Goal: Task Accomplishment & Management: Complete application form

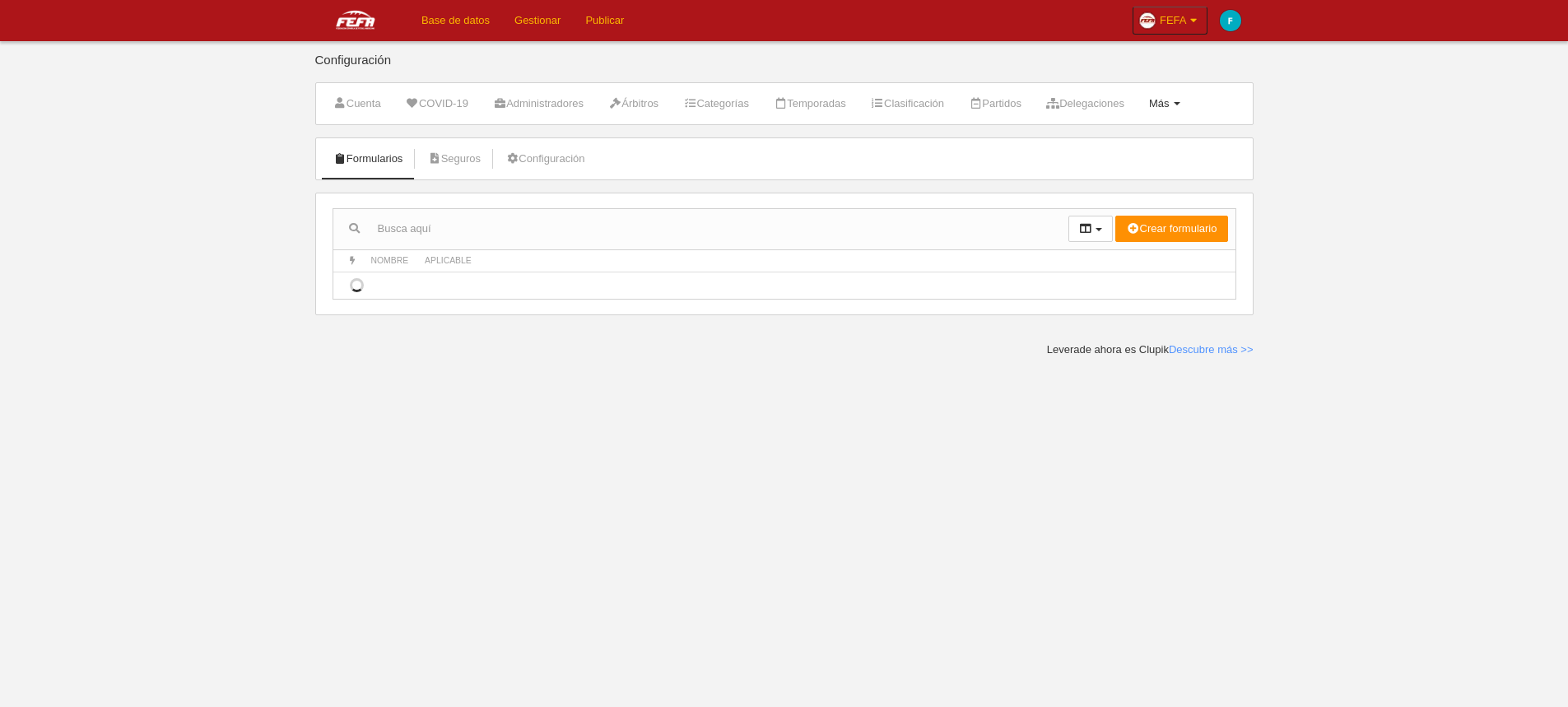
click at [1187, 113] on link "Más Menú" at bounding box center [1165, 103] width 50 height 25
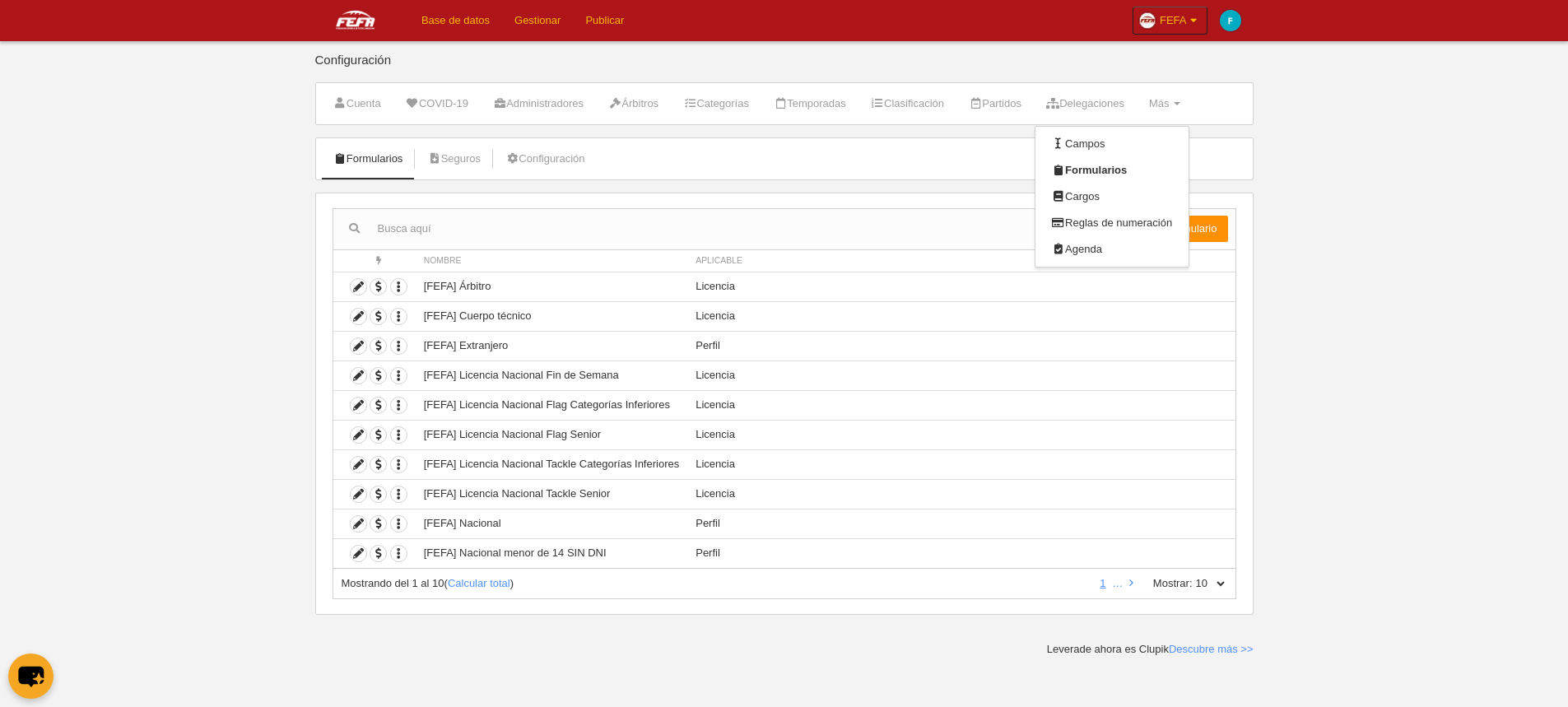
click at [1309, 198] on body "Base de datos Gestionar Publicar FEFA Ajustes generales Ir a mi dominio FEFA Mi…" at bounding box center [784, 354] width 1568 height 707
click at [1193, 24] on icon at bounding box center [1194, 21] width 14 height 17
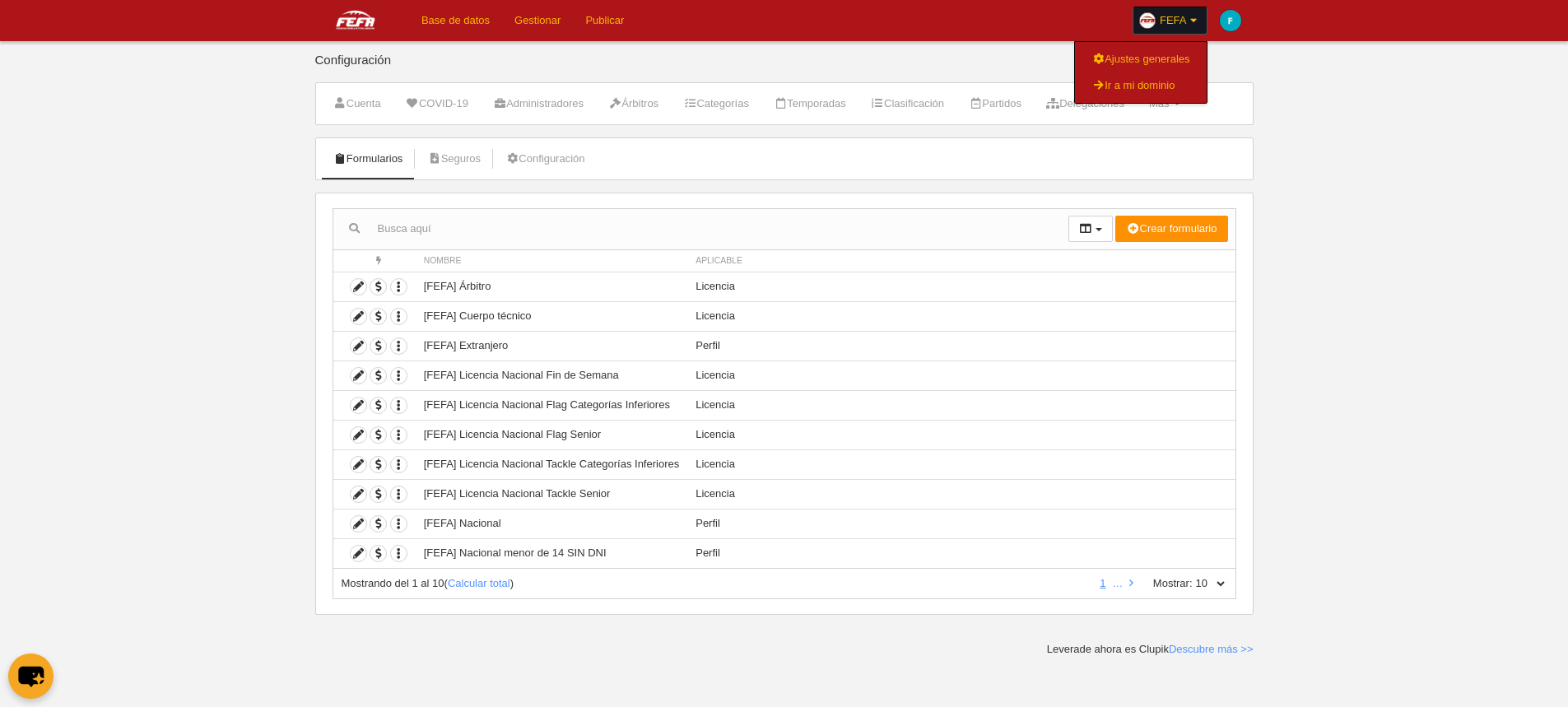
click at [1324, 110] on body "Base de datos Gestionar Publicar FEFA Ajustes generales Ir a mi dominio FEFA Mi…" at bounding box center [784, 354] width 1568 height 707
click at [1170, 105] on span "Más" at bounding box center [1159, 103] width 21 height 12
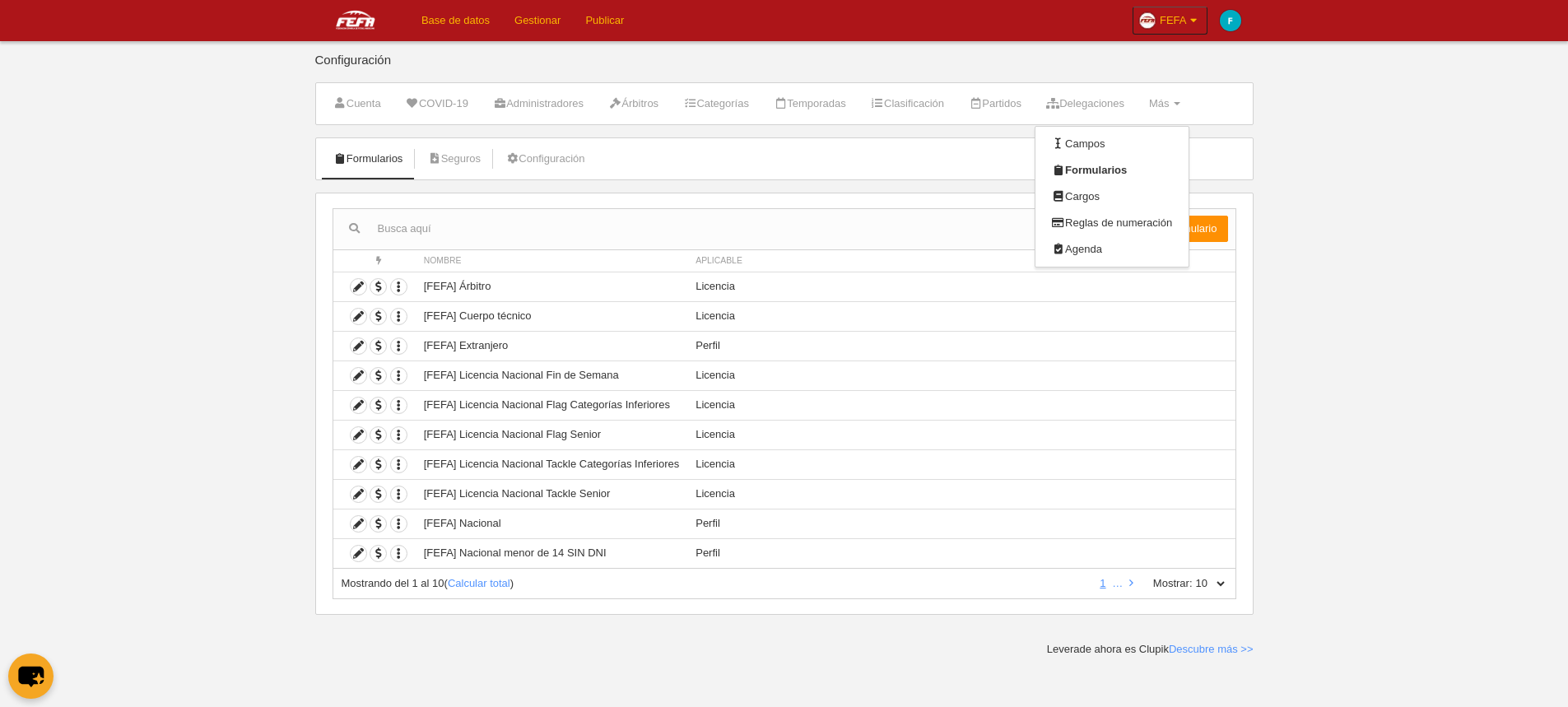
click at [1287, 182] on body "Base de datos Gestionar Publicar FEFA Ajustes generales Ir a mi dominio FEFA Mi…" at bounding box center [784, 354] width 1568 height 707
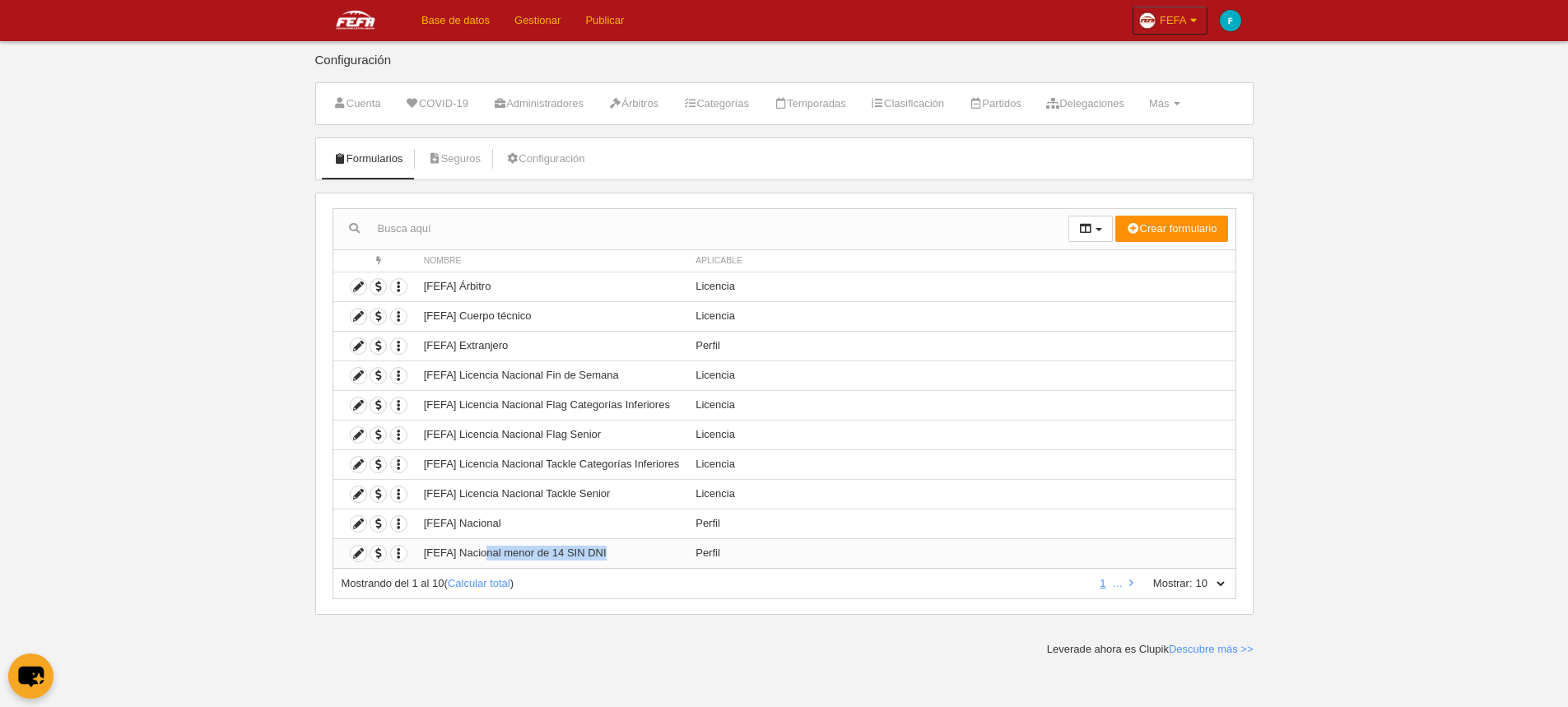
drag, startPoint x: 489, startPoint y: 554, endPoint x: 626, endPoint y: 553, distance: 137.0
click at [626, 553] on td "[FEFA] Nacional menor de 14 SIN DNI" at bounding box center [551, 553] width 272 height 30
click at [775, 635] on main "Configuración Cuenta COVID-19 Administradores Árbitros Categorías Temporadas Cl…" at bounding box center [784, 328] width 950 height 656
click at [361, 316] on icon at bounding box center [358, 316] width 16 height 16
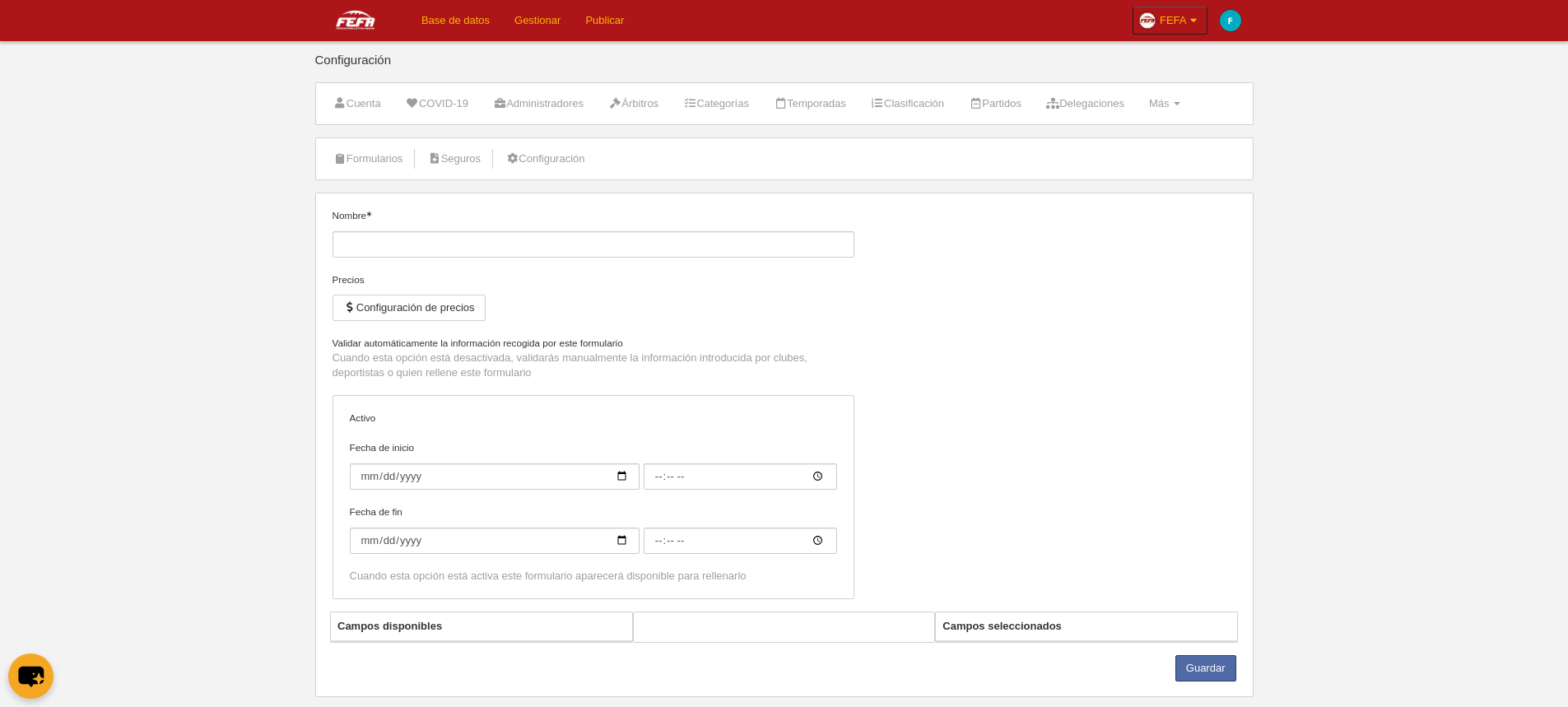
type input "[FEFA] Cuerpo técnico"
checkbox input "true"
select select "selected"
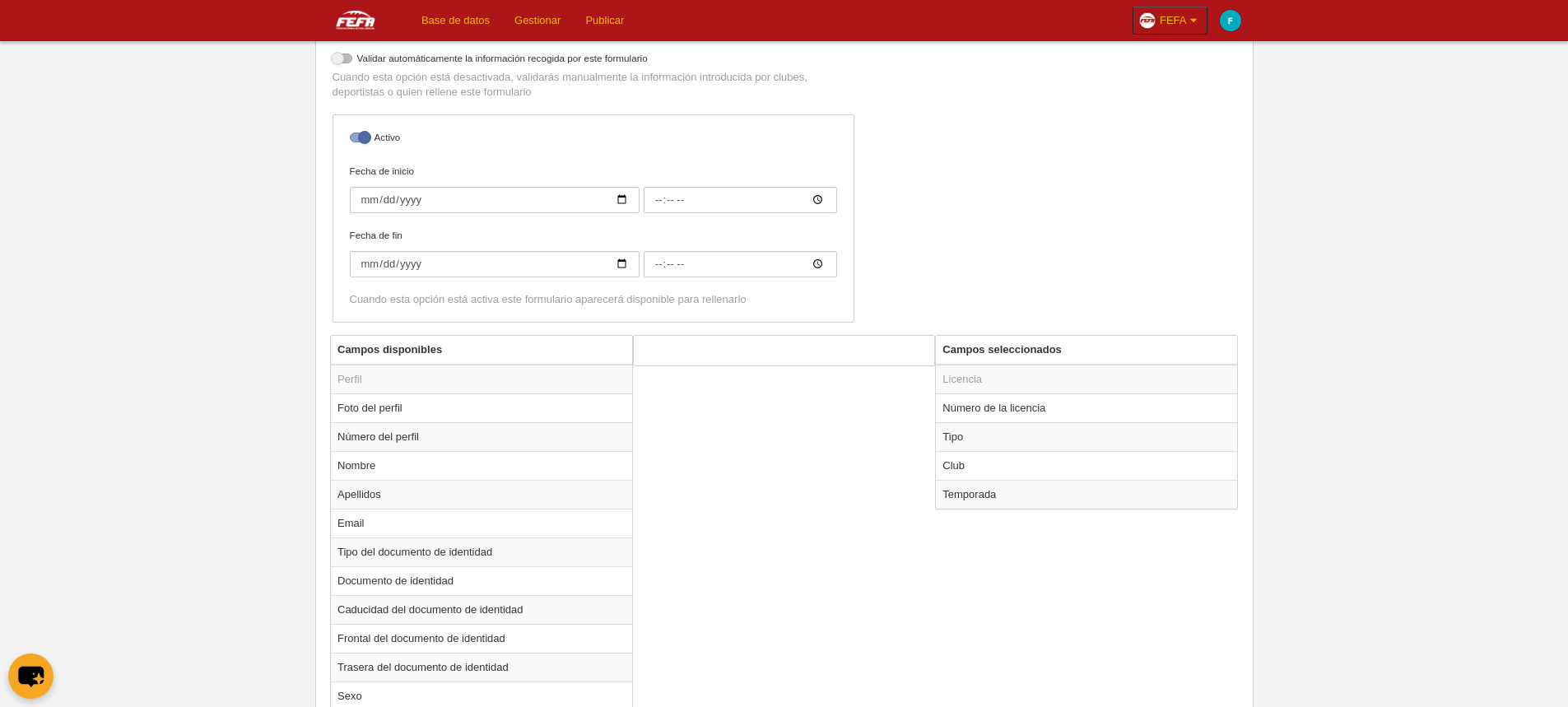
scroll to position [82, 0]
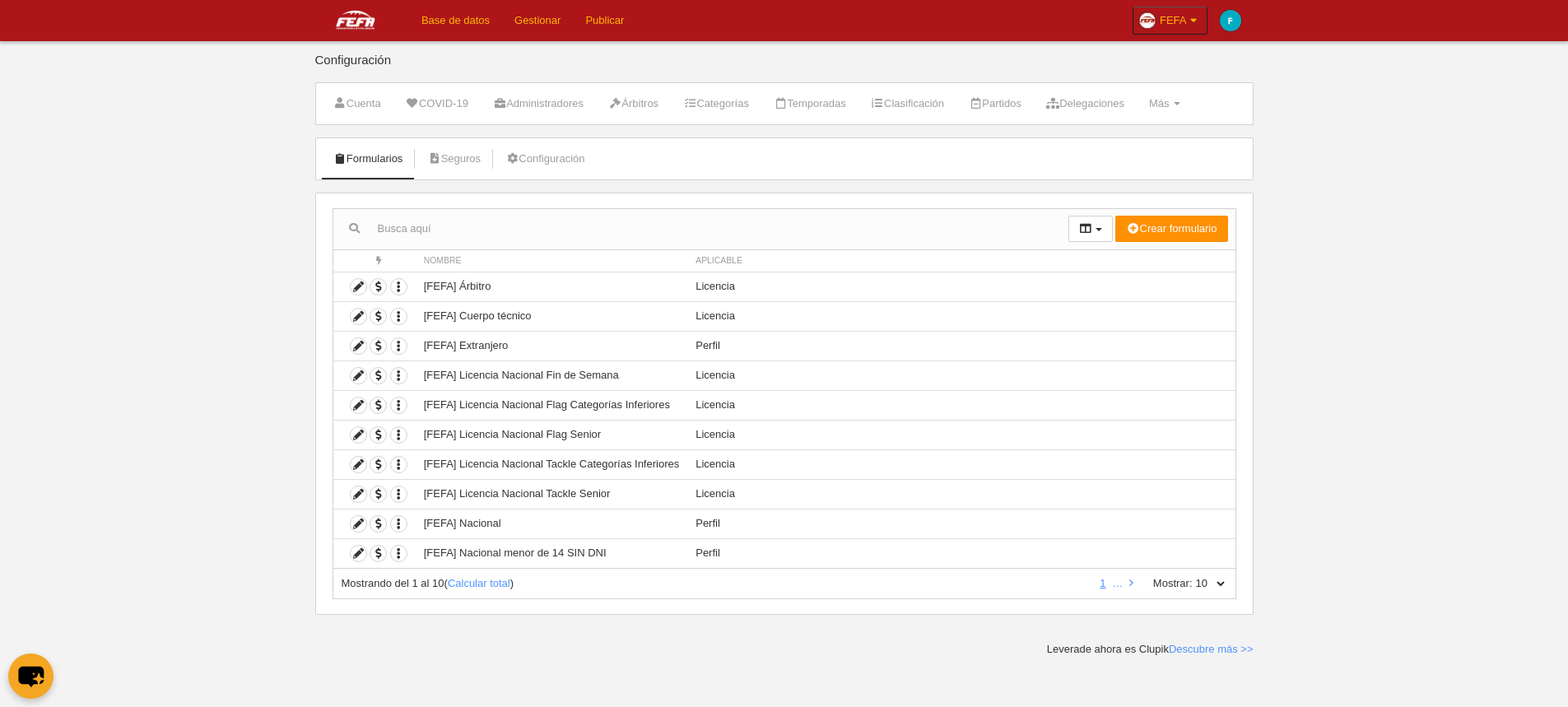
click at [469, 24] on link "Base de datos" at bounding box center [455, 21] width 93 height 41
click at [447, 20] on link "Base de datos" at bounding box center [455, 21] width 93 height 41
click at [1205, 583] on select "10 25 50 100 500" at bounding box center [1210, 584] width 35 height 15
select select "25"
click at [1193, 576] on select "10 25 50 100 500" at bounding box center [1210, 584] width 35 height 15
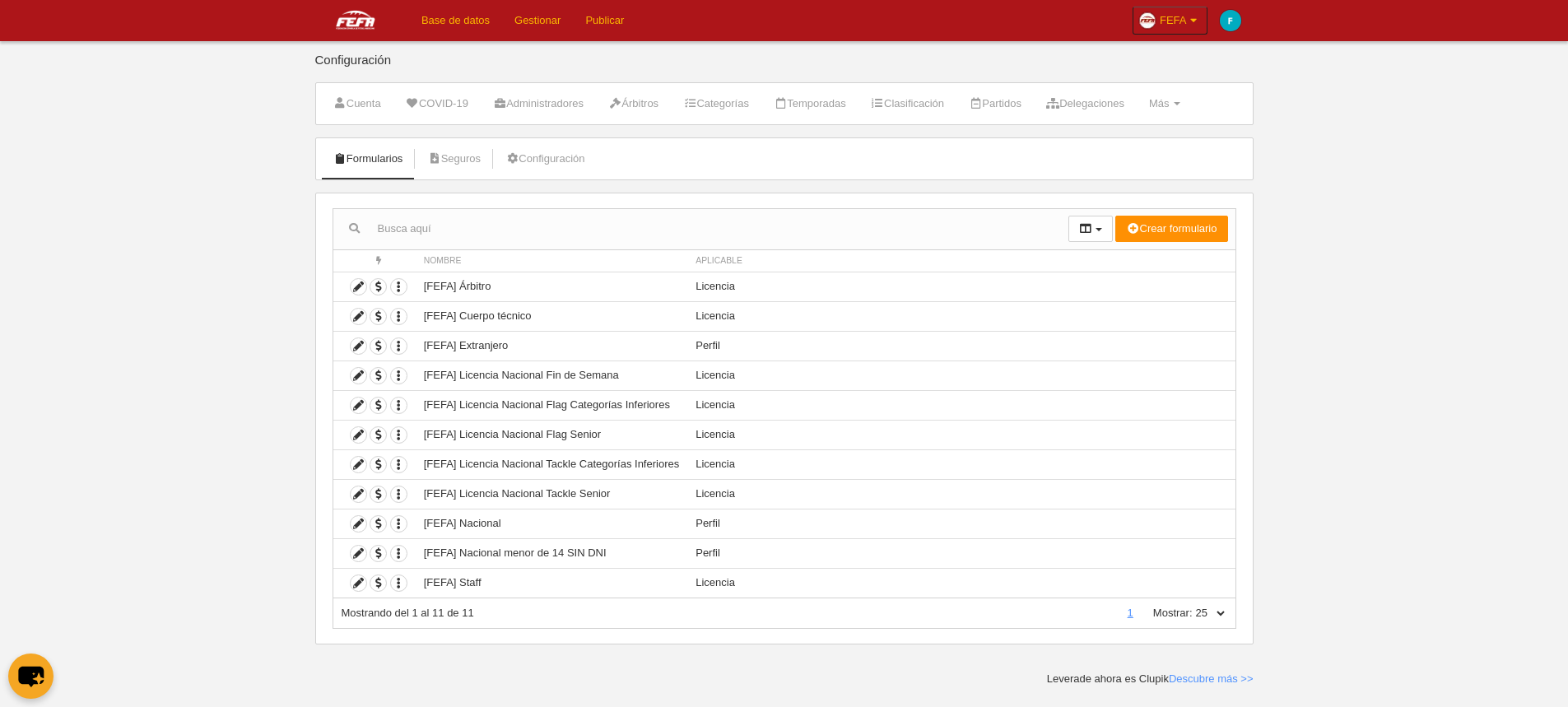
click at [762, 650] on main "Configuración Cuenta COVID-19 Administradores Árbitros Categorías Temporadas Cl…" at bounding box center [784, 343] width 950 height 686
click at [363, 584] on icon at bounding box center [358, 583] width 16 height 16
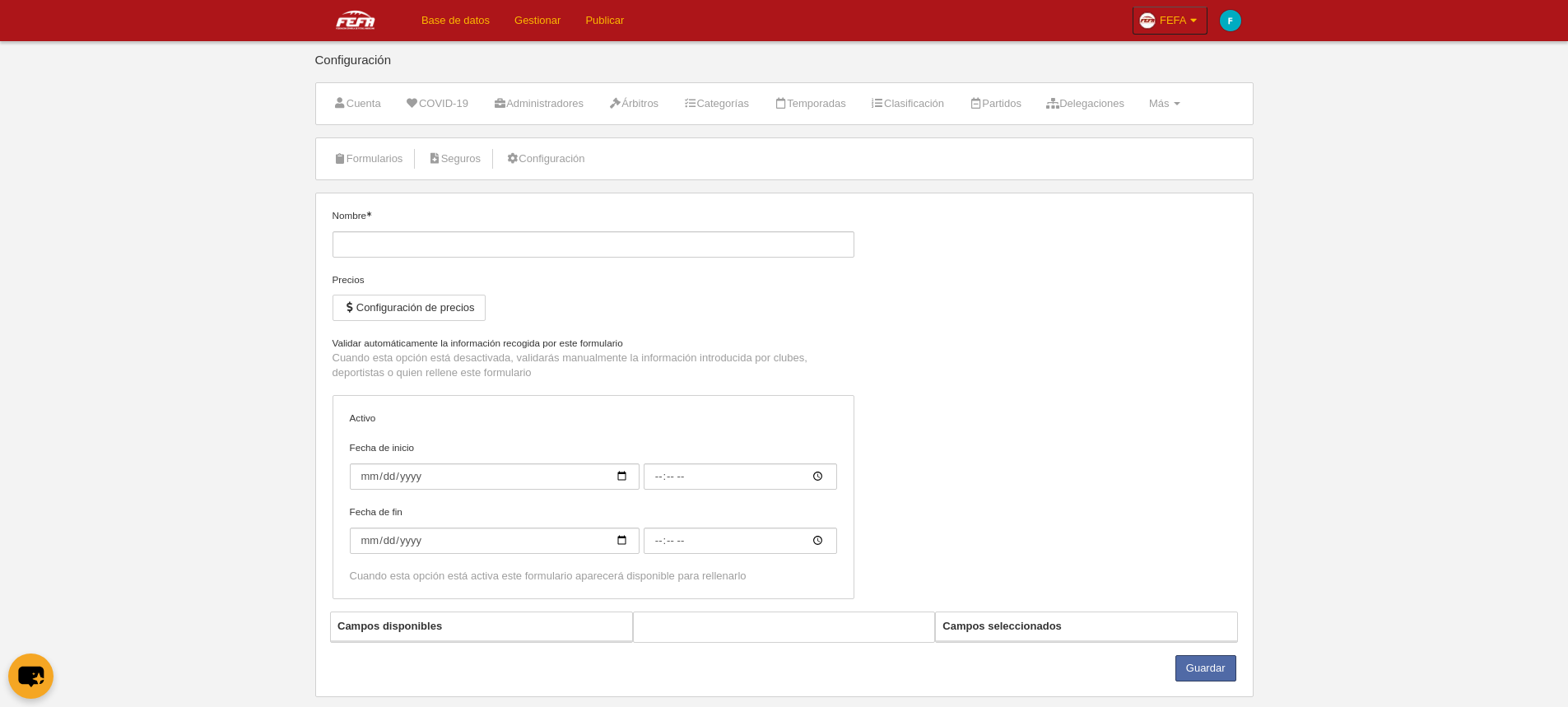
type input "[FEFA] Staff"
checkbox input "true"
select select "selected"
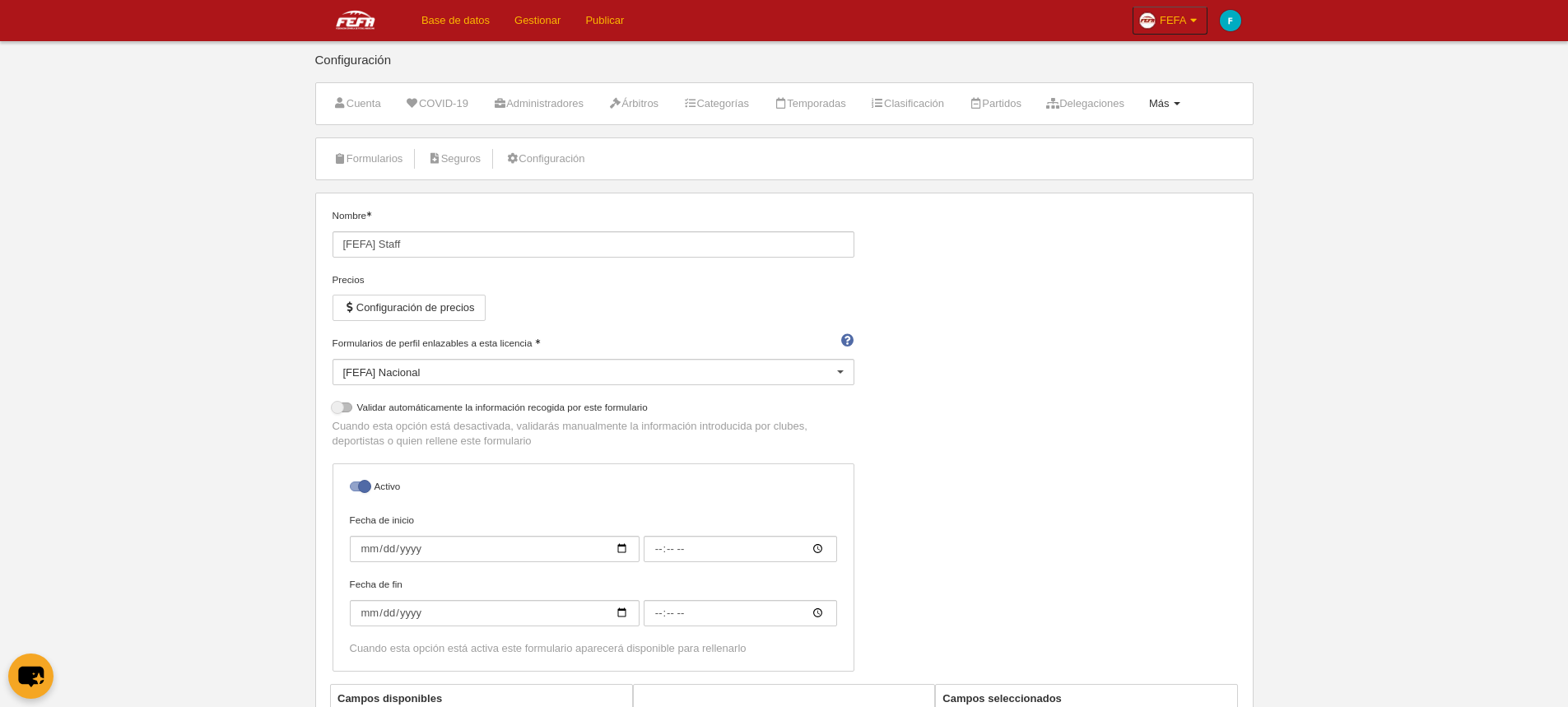
click at [1181, 103] on span at bounding box center [1177, 103] width 7 height 3
click at [1159, 163] on link "Formularios" at bounding box center [1112, 171] width 153 height 26
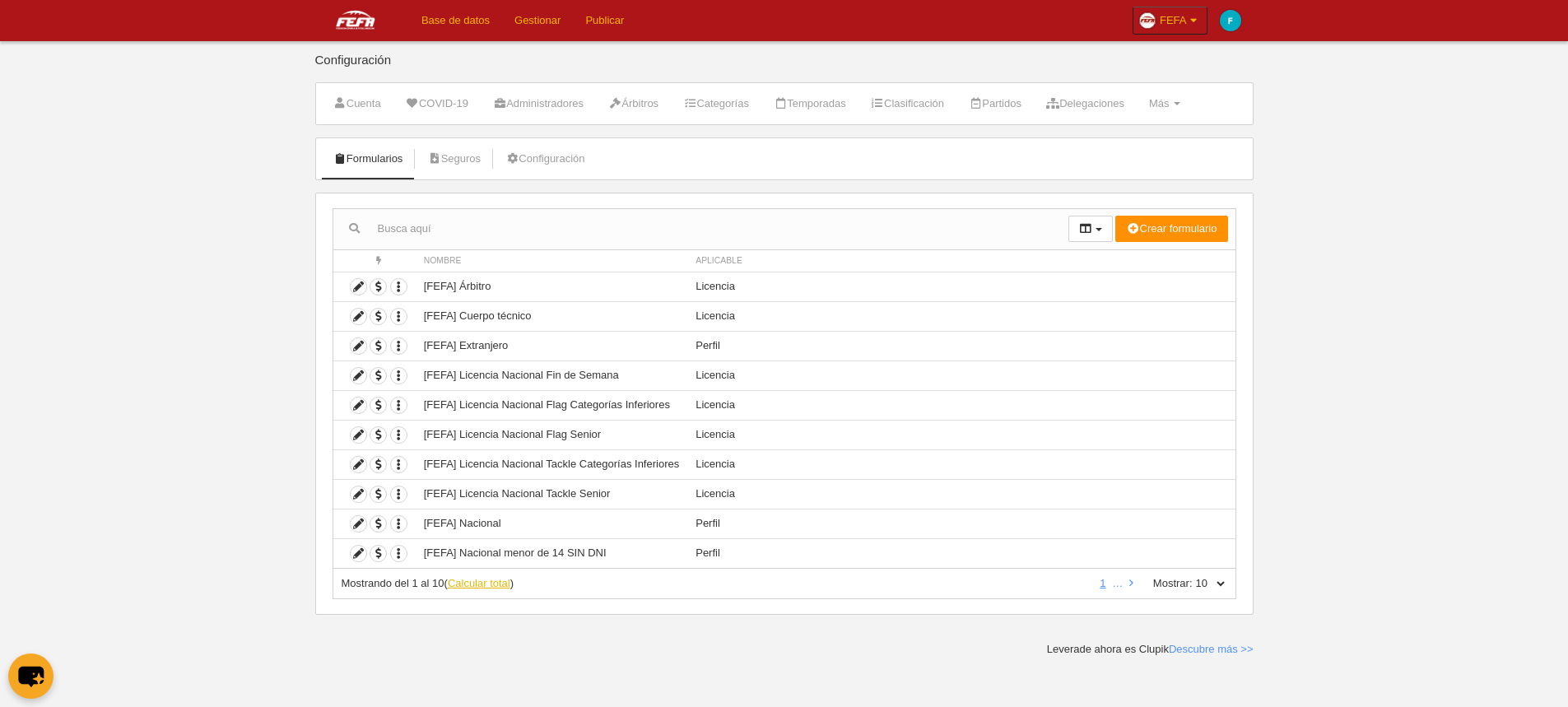
click at [464, 587] on link "Calcular total" at bounding box center [479, 583] width 63 height 12
click at [1203, 584] on select "10 25 50 100 500" at bounding box center [1210, 584] width 35 height 15
select select "25"
click at [1193, 576] on select "10 25 50 100 500" at bounding box center [1210, 584] width 35 height 15
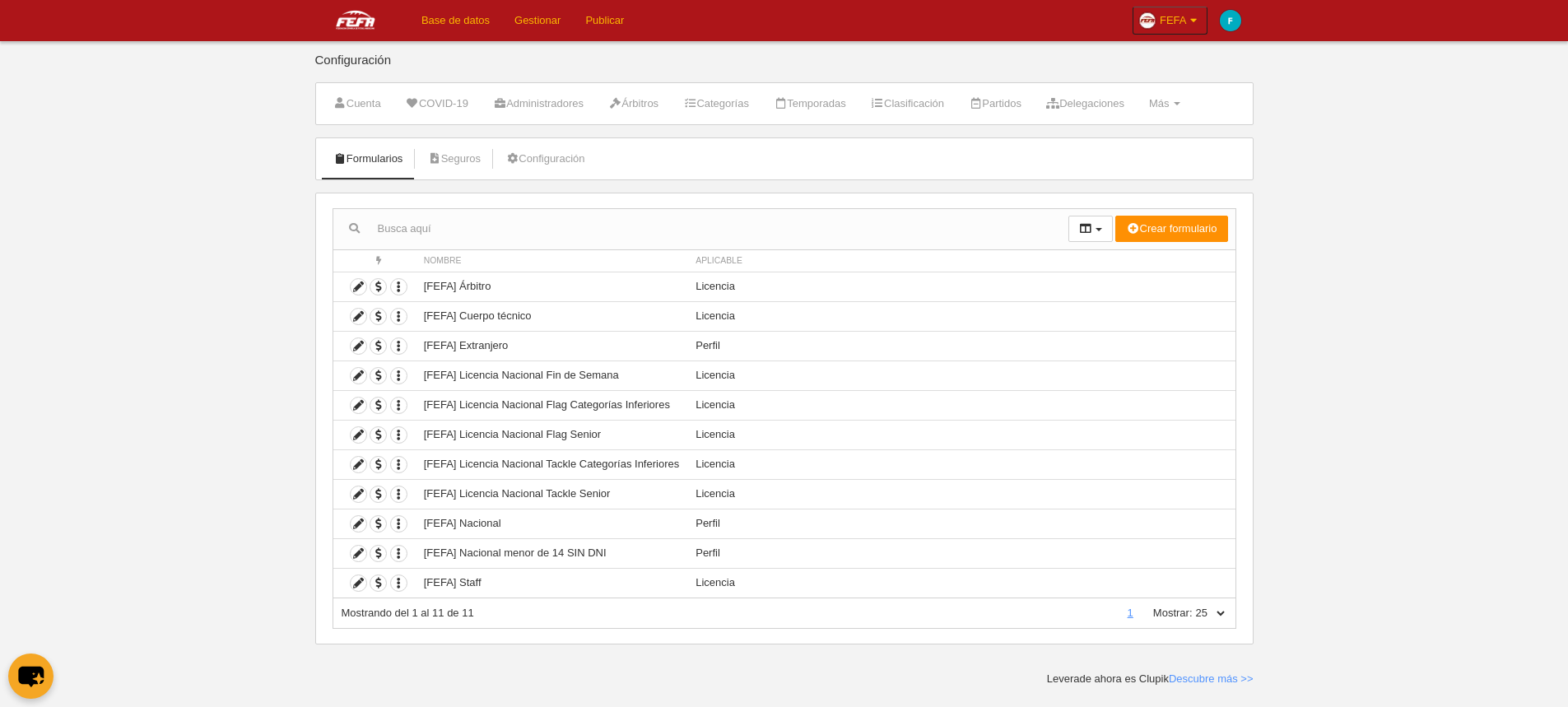
click at [230, 496] on body "Base de datos Gestionar Publicar FEFA Ajustes generales Ir a mi dominio FEFA Mi…" at bounding box center [784, 354] width 1568 height 707
click at [1188, 217] on button "Crear formulario" at bounding box center [1171, 228] width 112 height 26
click at [1166, 291] on span "Licencia" at bounding box center [1140, 287] width 53 height 12
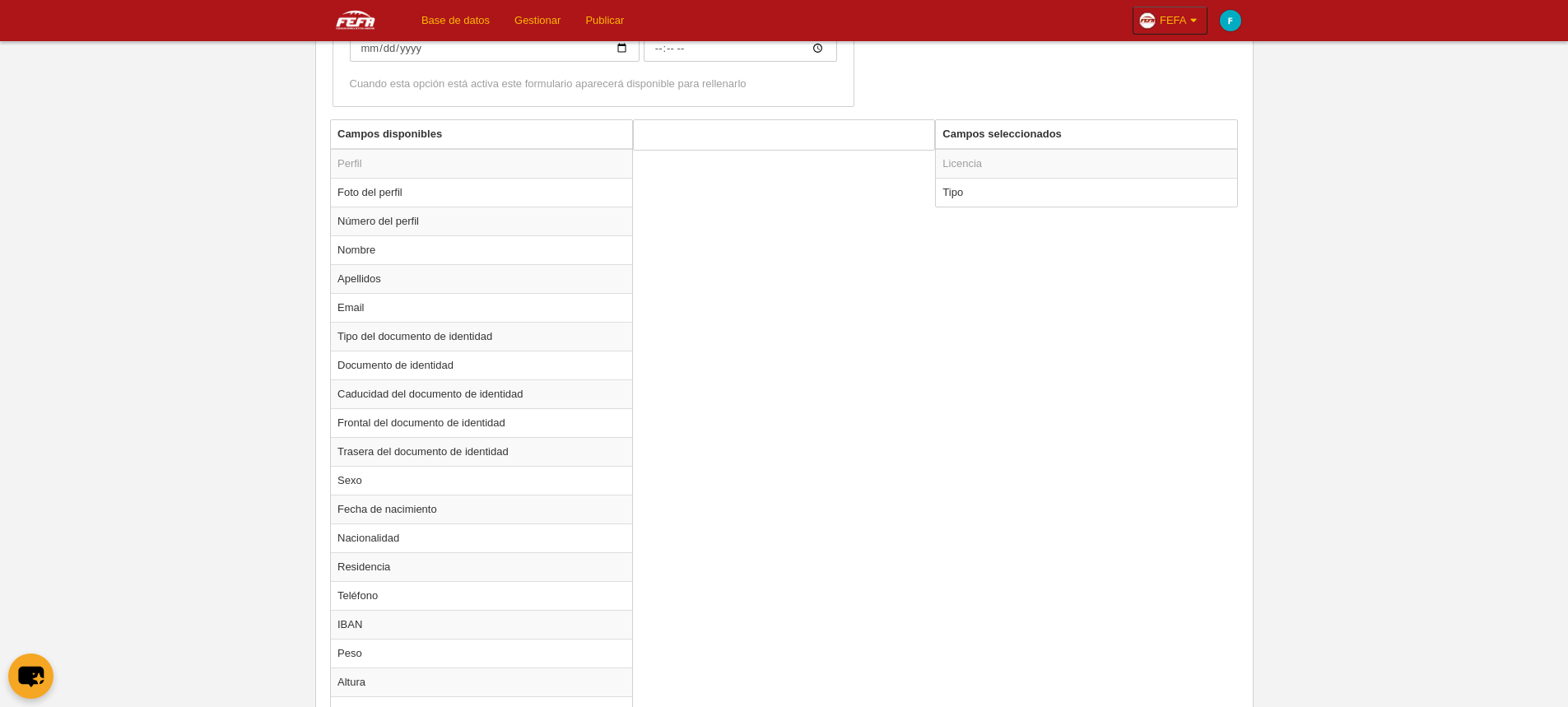
scroll to position [576, 0]
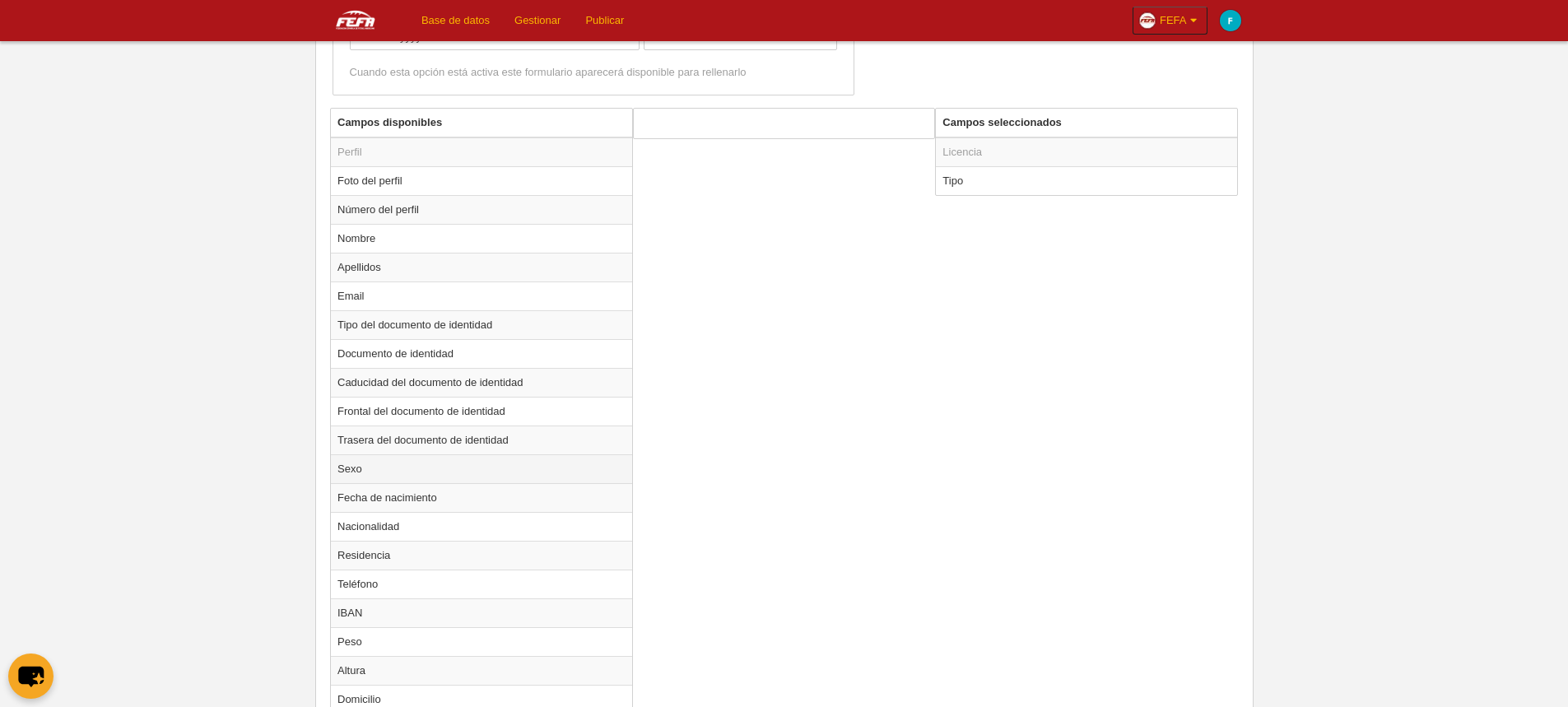
click at [394, 470] on td "Sexo" at bounding box center [482, 469] width 301 height 29
radio input "true"
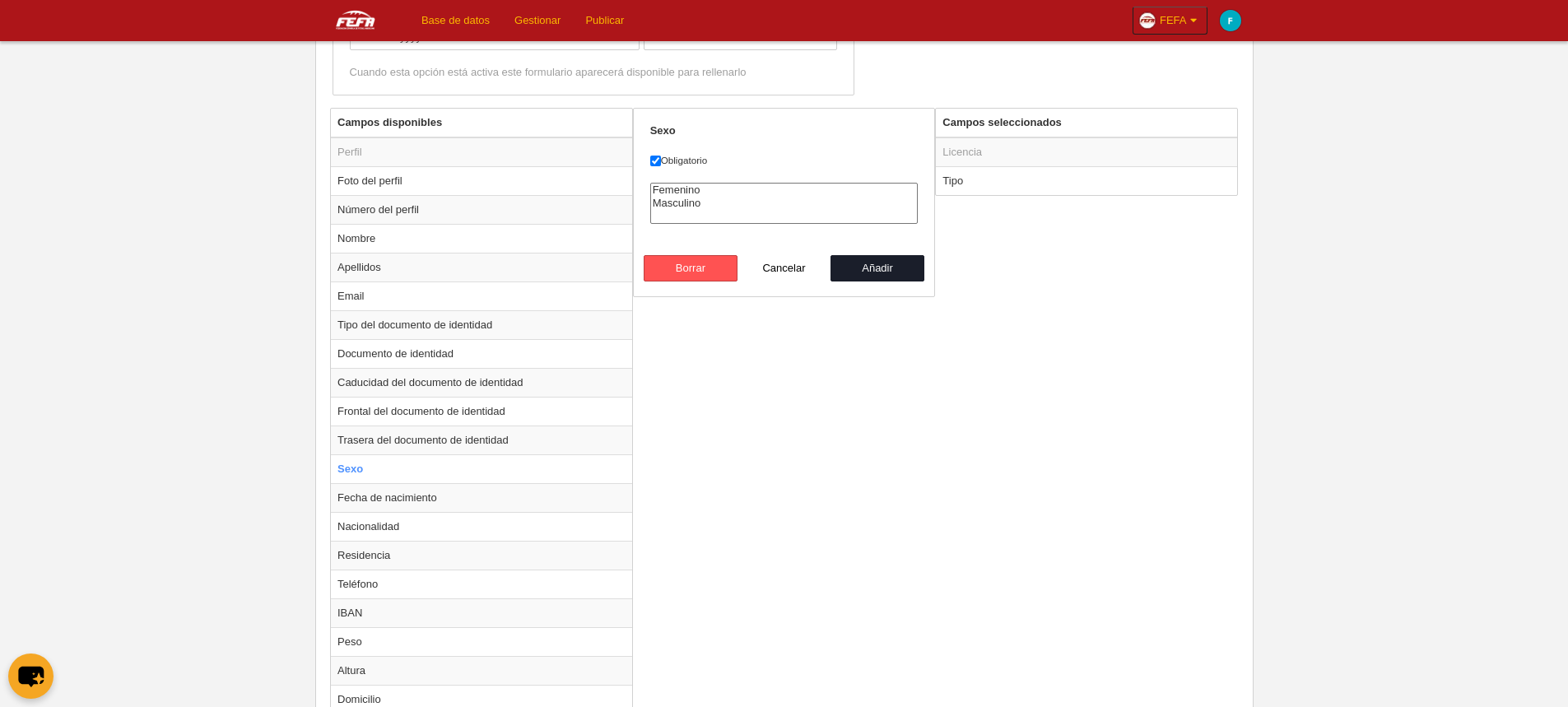
click at [664, 188] on option "Femenino" at bounding box center [784, 190] width 267 height 13
select select "male"
click at [682, 204] on option "Masculino" at bounding box center [784, 204] width 267 height 13
click at [783, 270] on button "Cancelar" at bounding box center [784, 268] width 94 height 26
radio input "false"
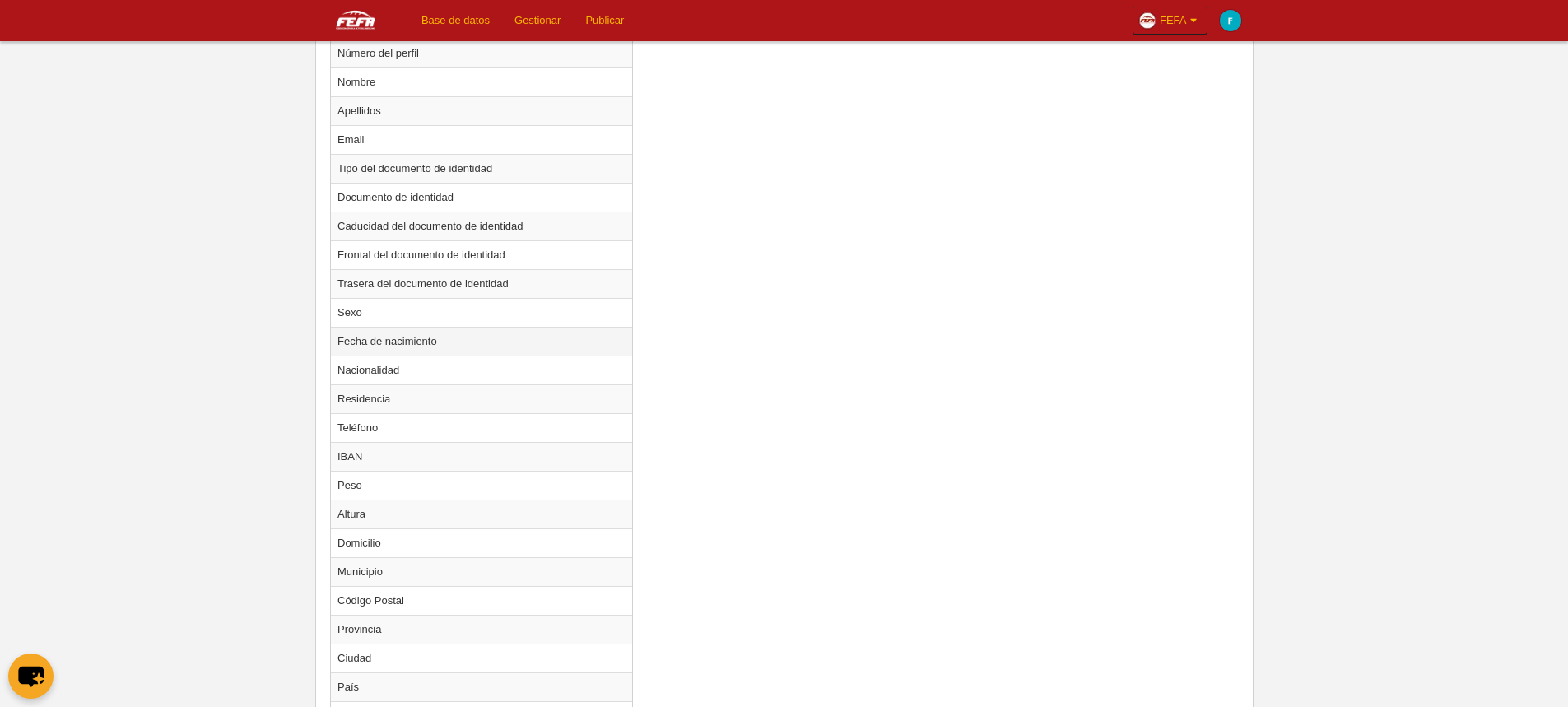
scroll to position [823, 0]
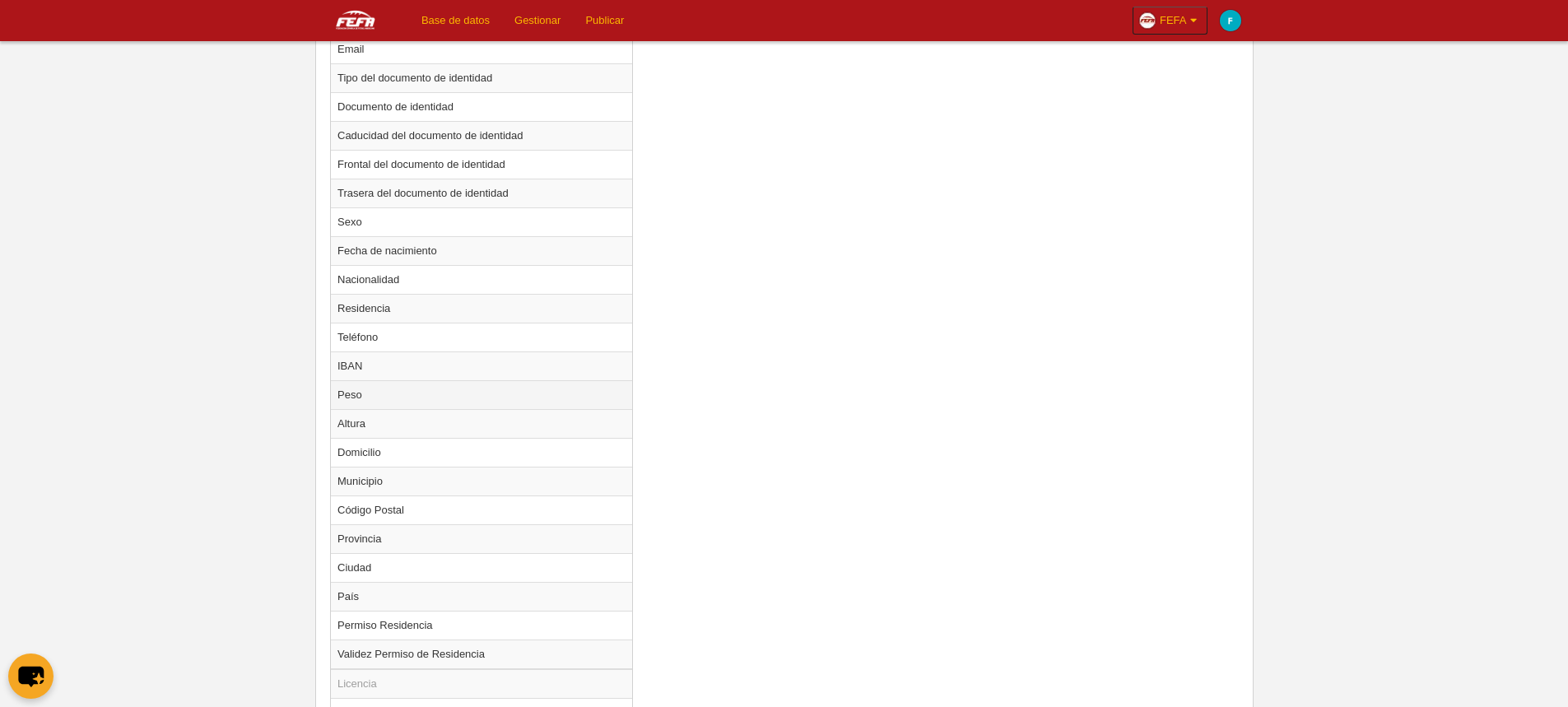
click at [466, 388] on td "Peso" at bounding box center [482, 394] width 301 height 29
click at [371, 392] on td "Peso" at bounding box center [482, 394] width 301 height 29
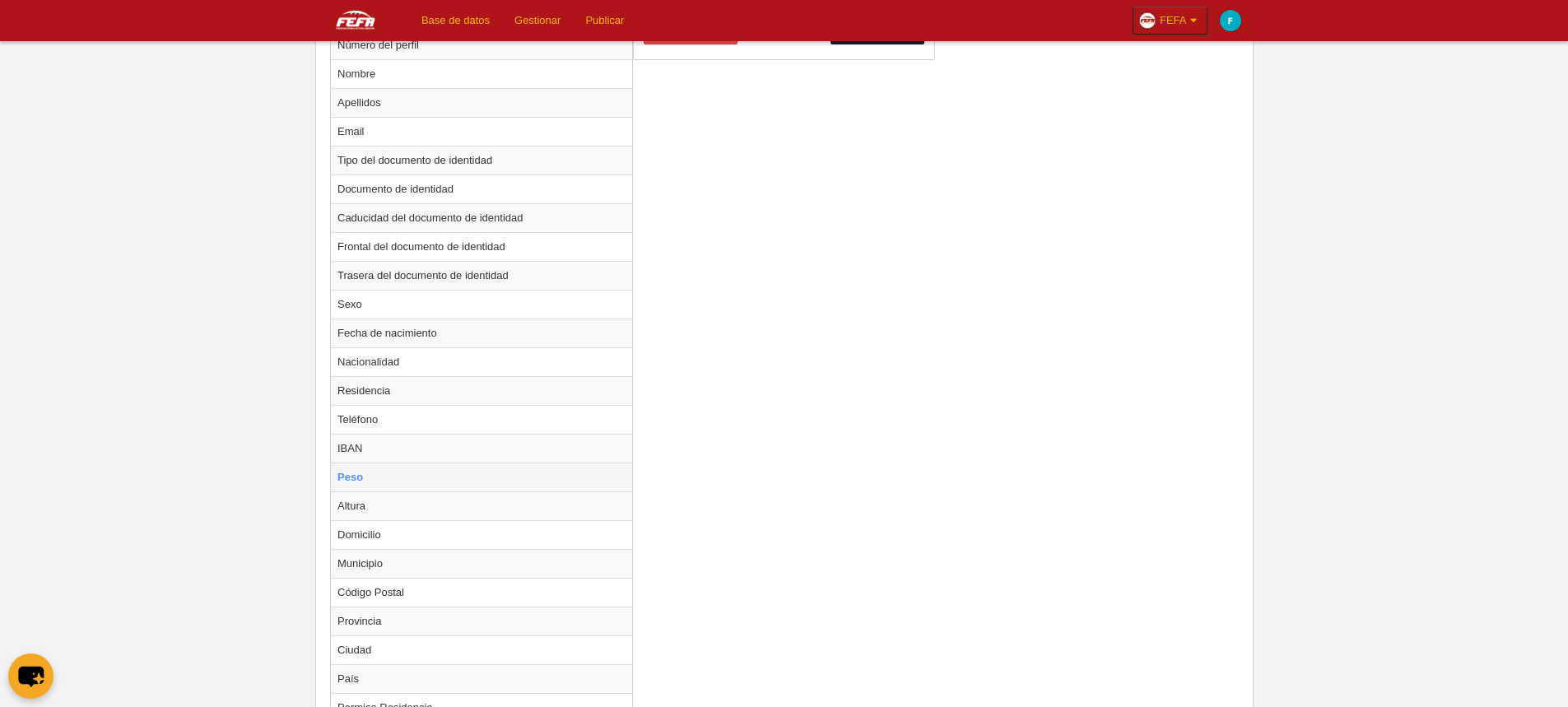
click at [431, 476] on td "Peso" at bounding box center [482, 477] width 301 height 29
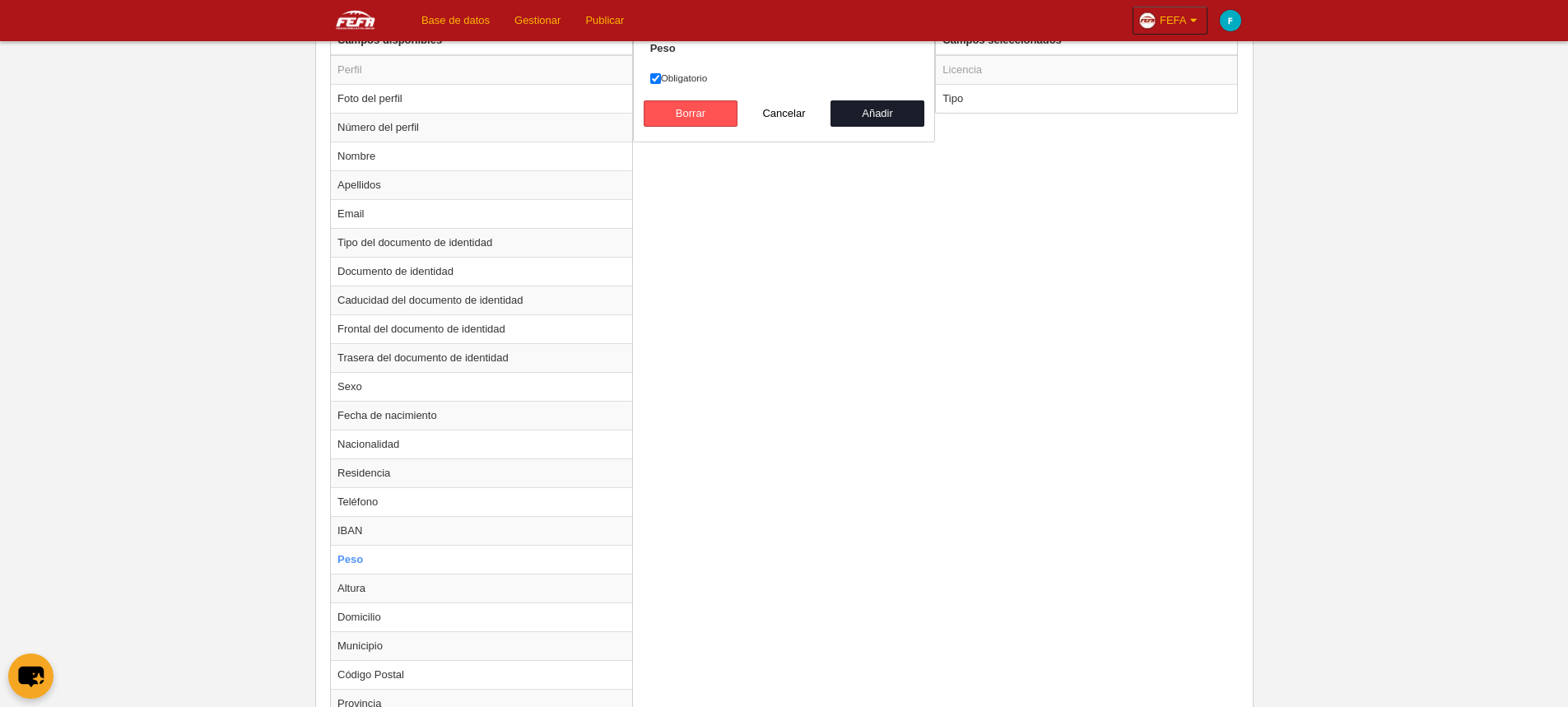
scroll to position [576, 0]
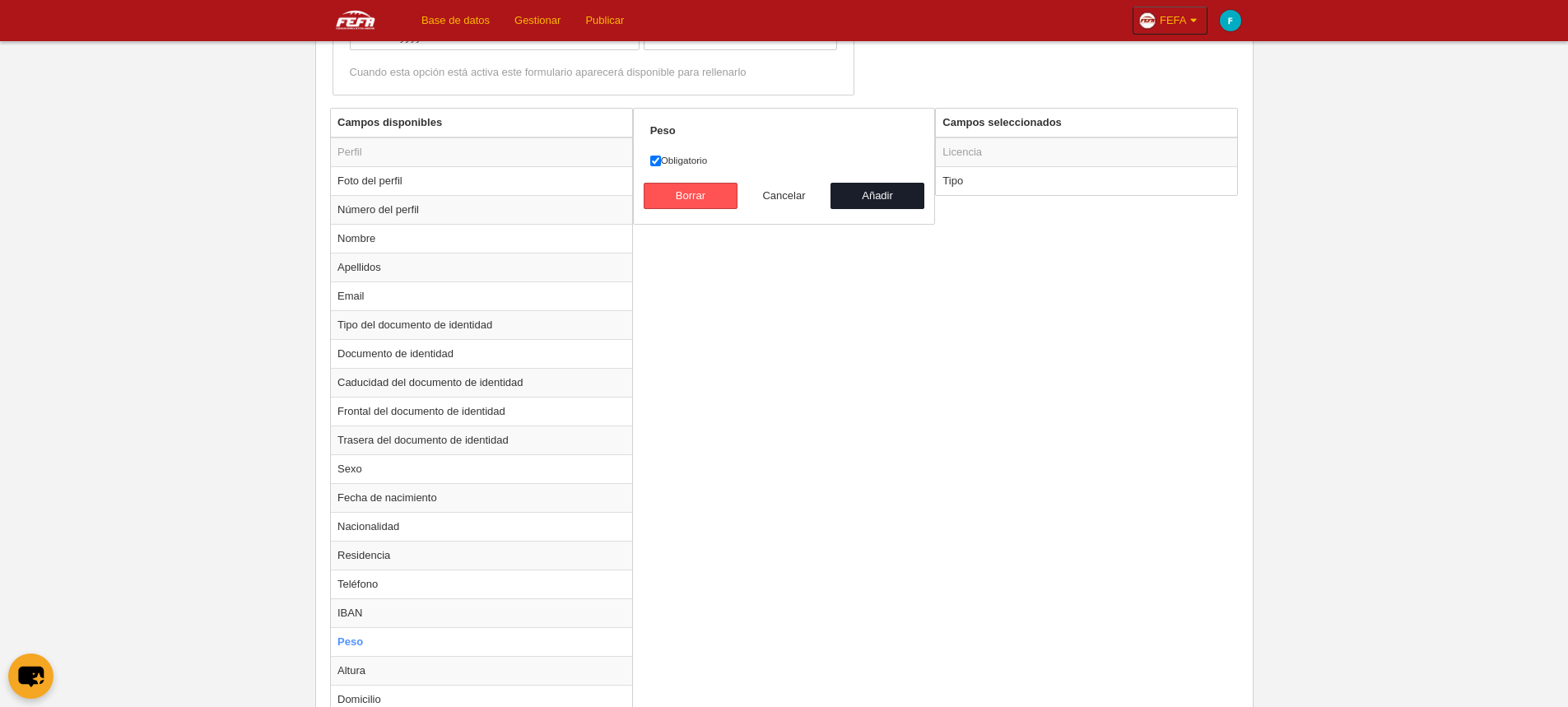
click at [787, 199] on button "Cancelar" at bounding box center [784, 196] width 94 height 26
radio input "false"
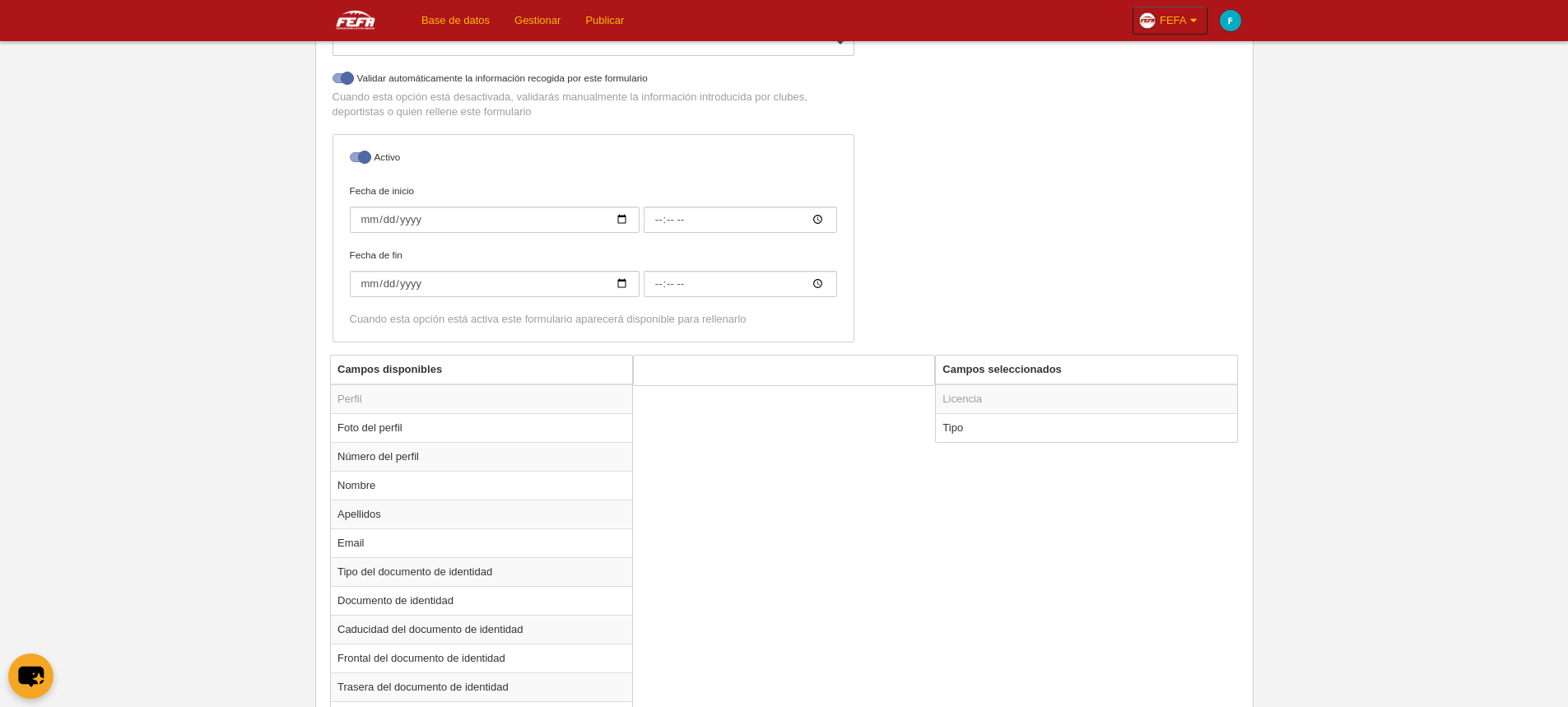
scroll to position [0, 0]
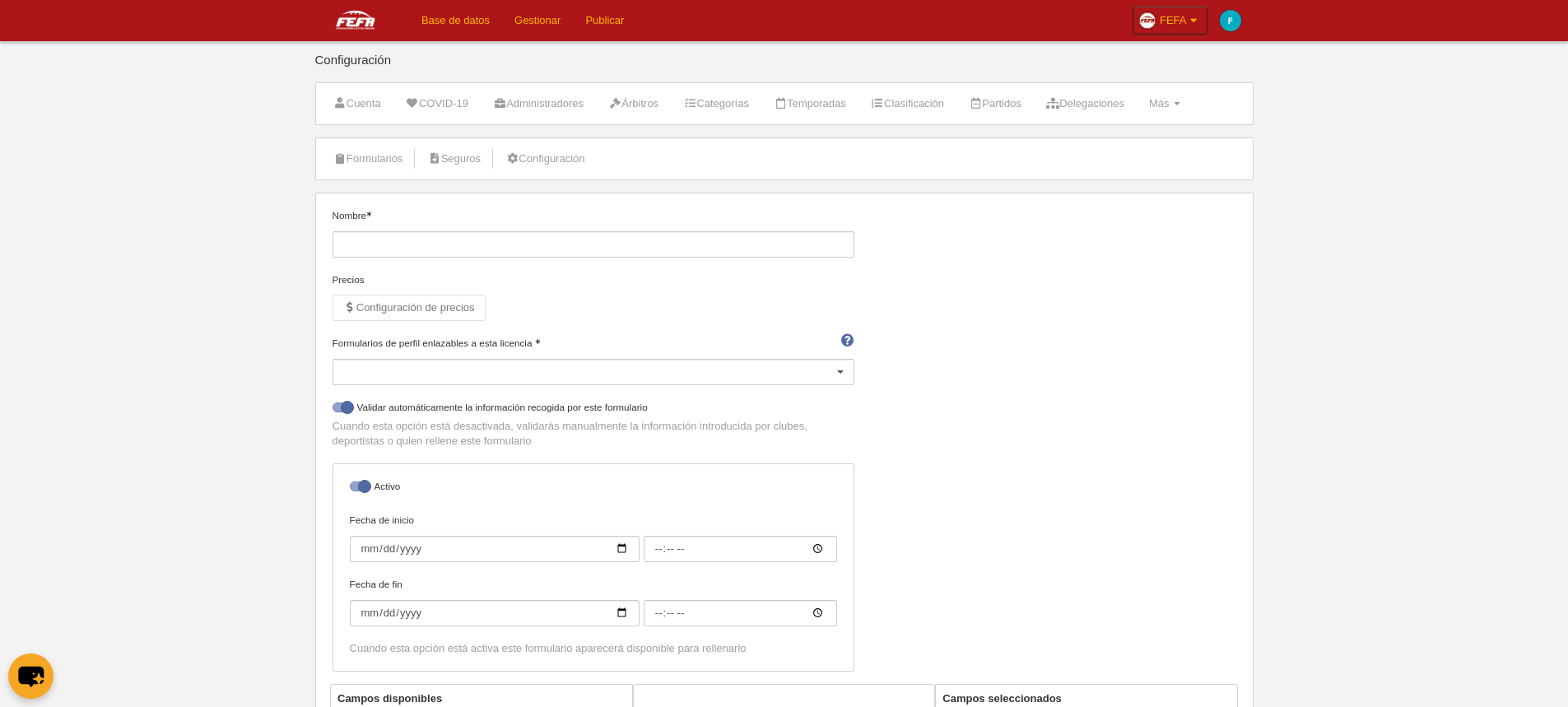
click at [1190, 120] on li "Más Menú Campos Formularios Cargos Reglas de numeración Agenda" at bounding box center [1165, 103] width 50 height 41
click at [1190, 108] on link "Más Menú" at bounding box center [1165, 103] width 50 height 25
click at [1168, 163] on link "Formularios" at bounding box center [1112, 171] width 153 height 26
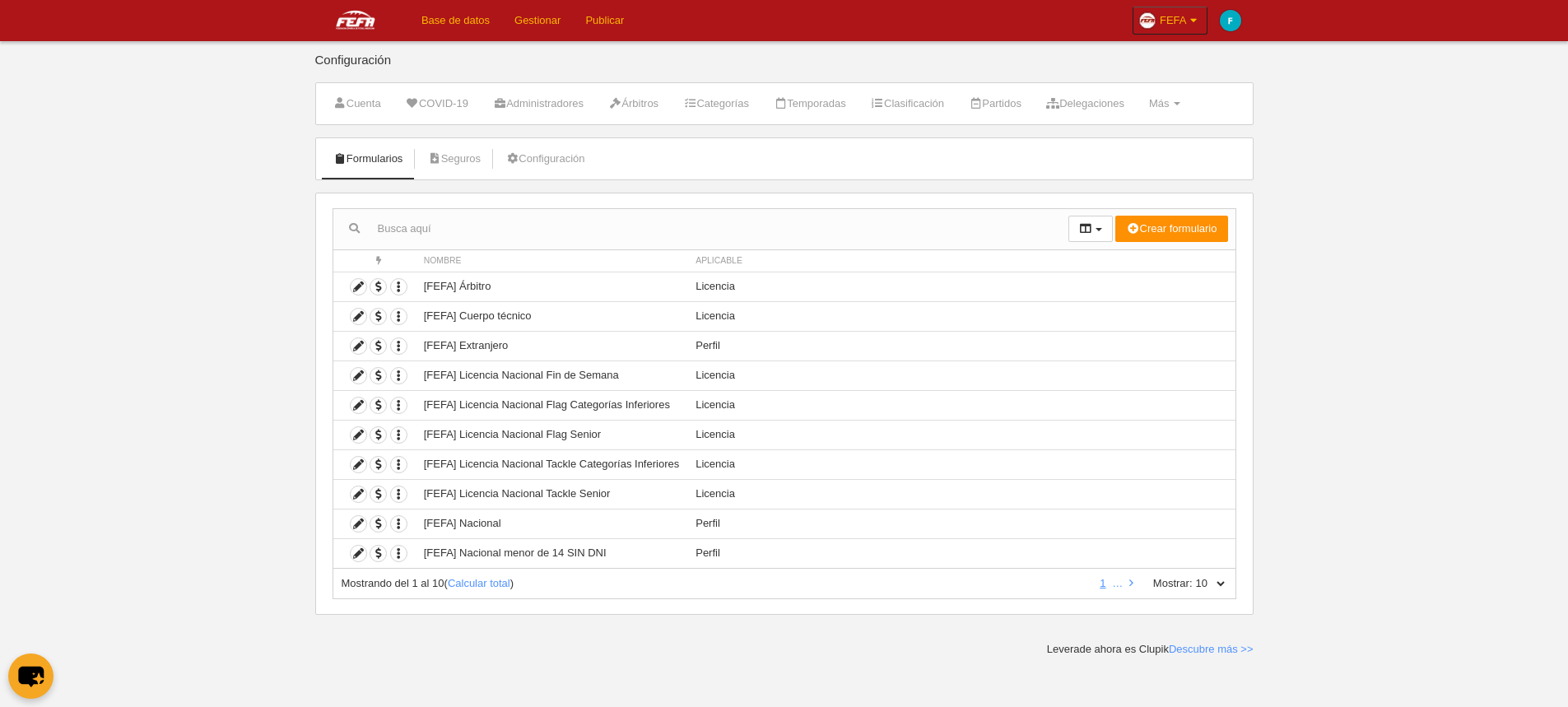
click at [469, 28] on link "Base de datos" at bounding box center [455, 21] width 93 height 41
